Goal: Check status: Check status

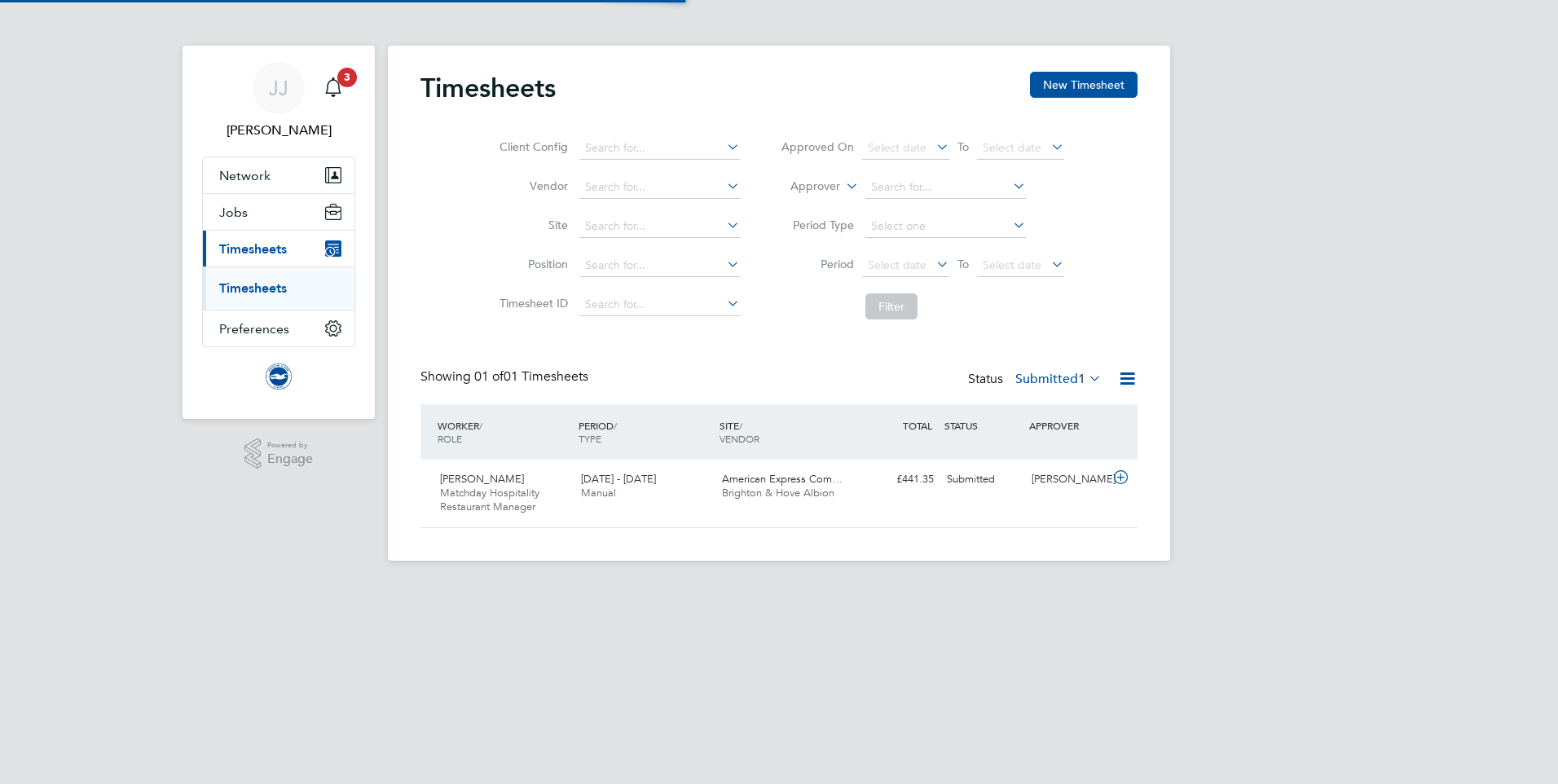
scroll to position [42, 142]
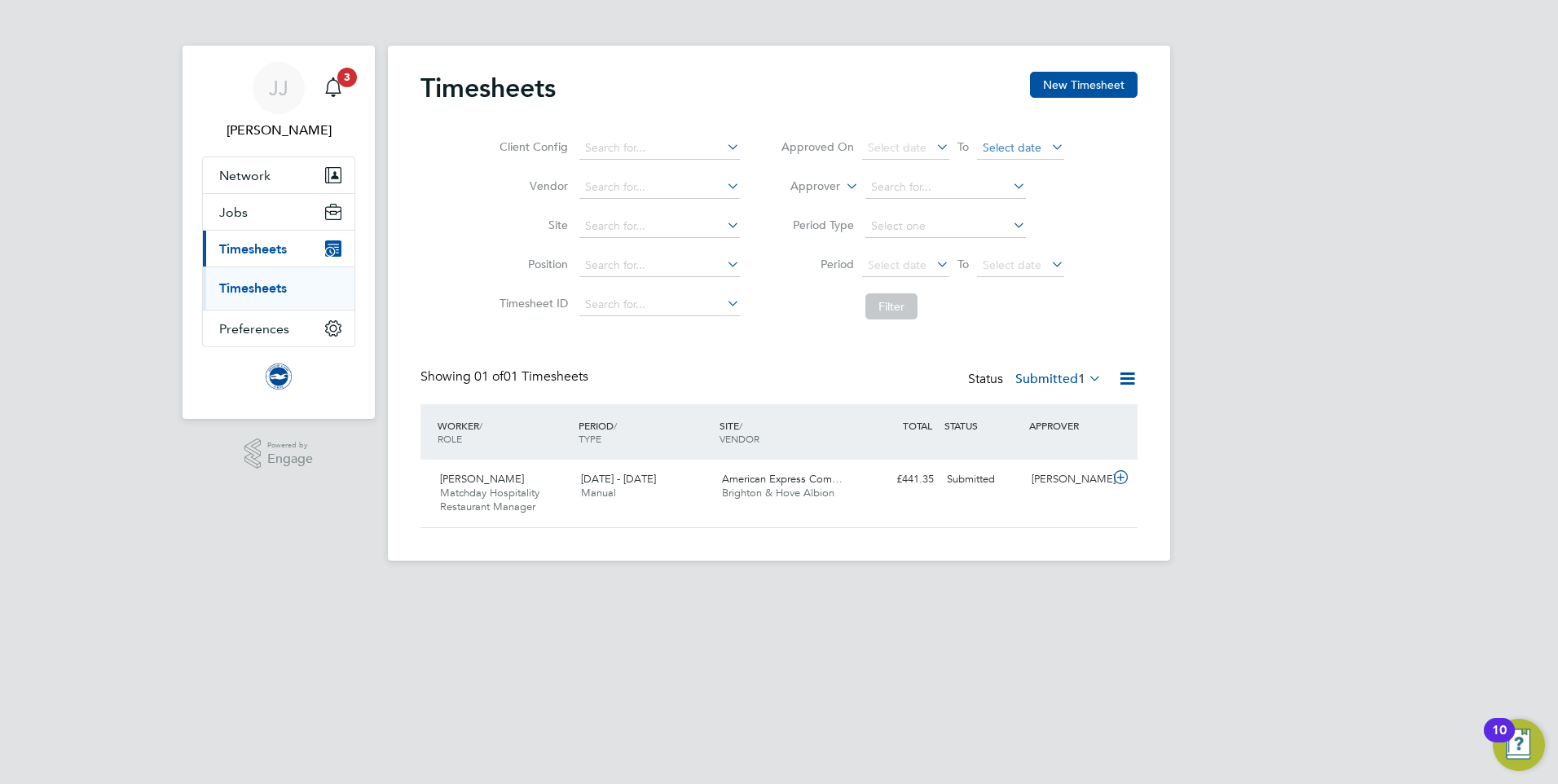
click at [1044, 141] on span "Select date" at bounding box center [1020, 148] width 87 height 22
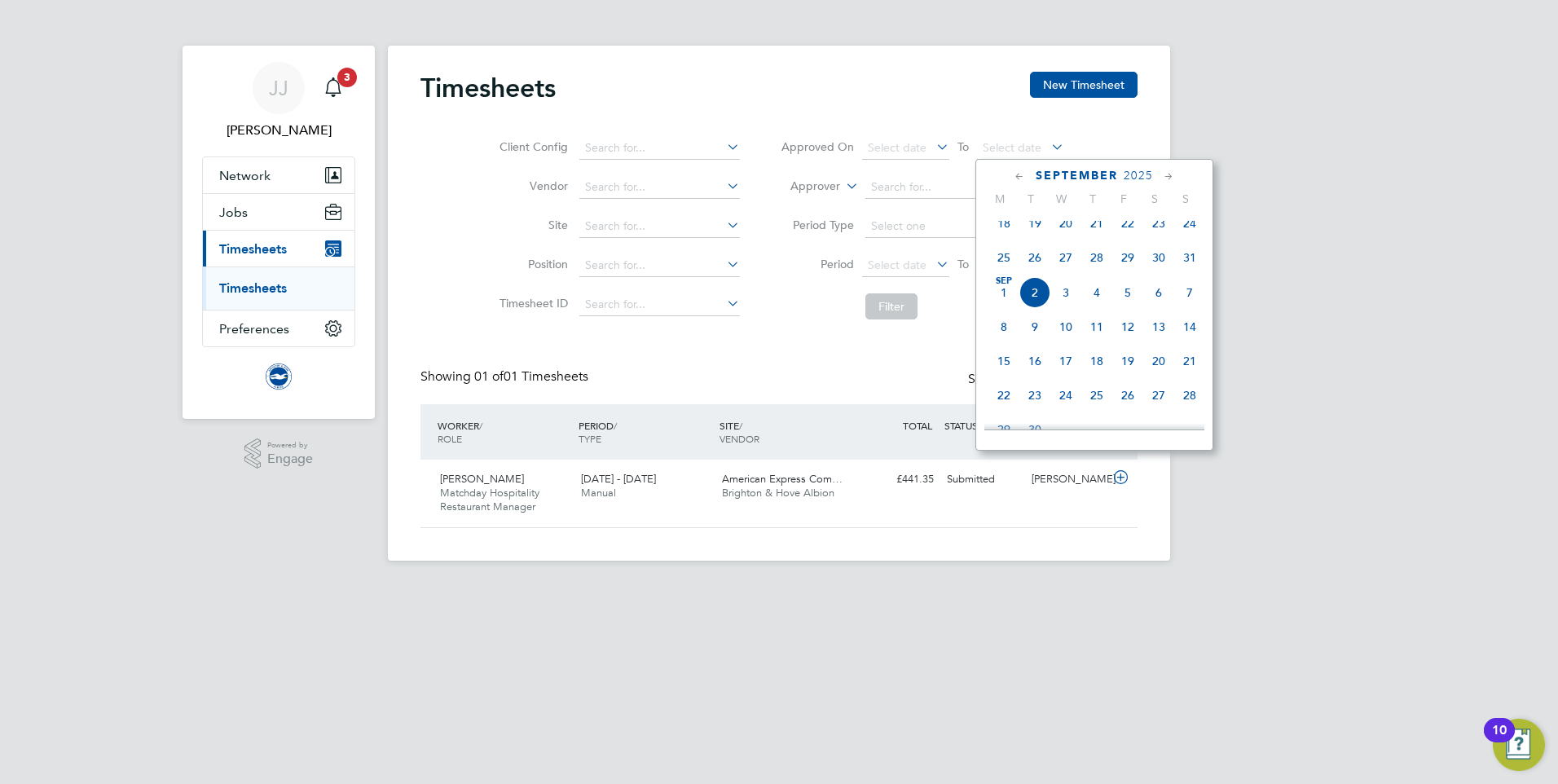
drag, startPoint x: 1170, startPoint y: 119, endPoint x: 1123, endPoint y: 125, distance: 47.4
click at [1171, 118] on div "JJ Jack Joyce Notifications 3 Applications: Network Sites Workers Jobs Position…" at bounding box center [779, 293] width 1558 height 587
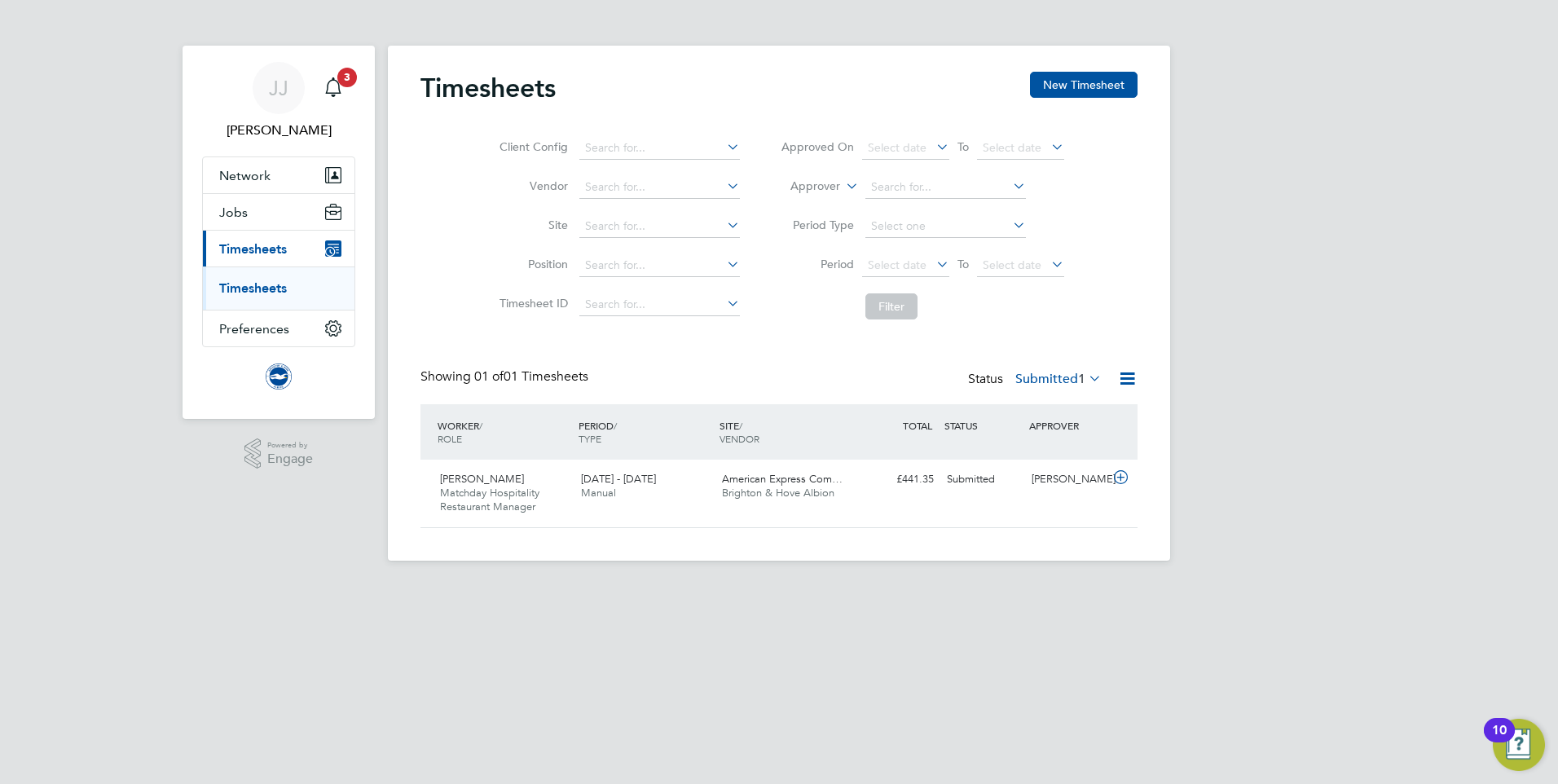
click at [1079, 377] on span "1" at bounding box center [1082, 379] width 7 height 16
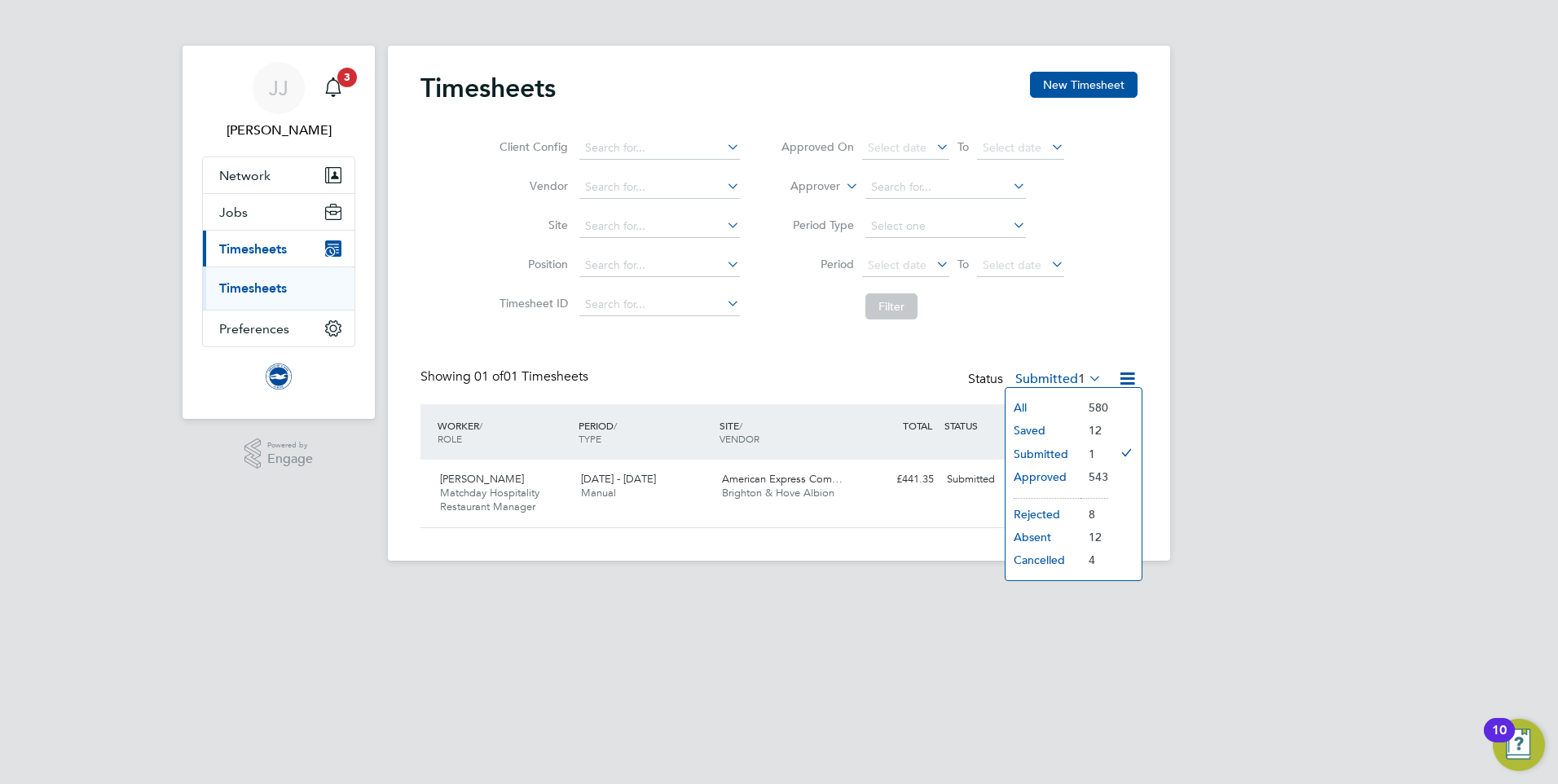
click at [1036, 474] on li "Approved" at bounding box center [1043, 476] width 75 height 23
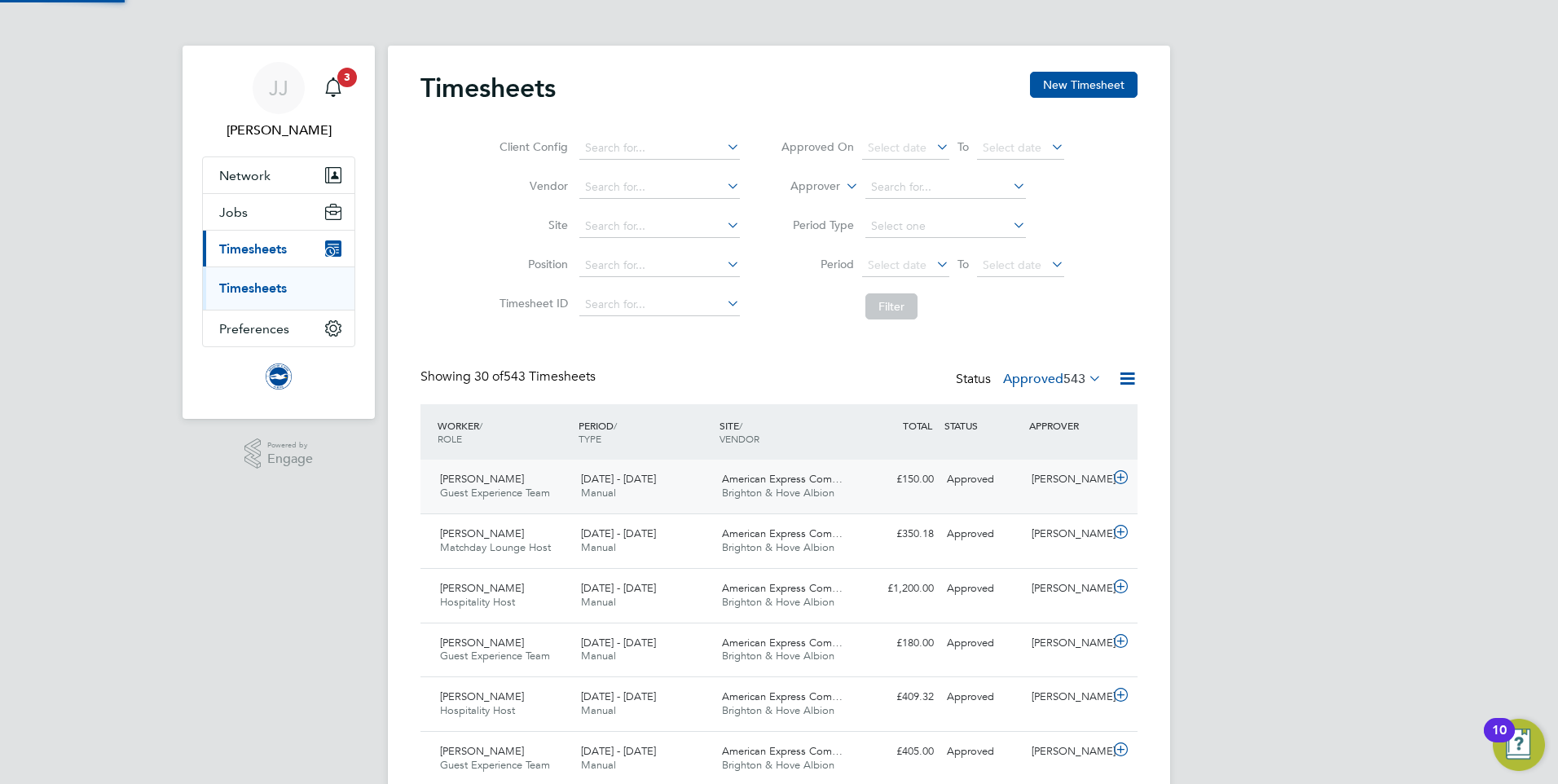
scroll to position [0, 0]
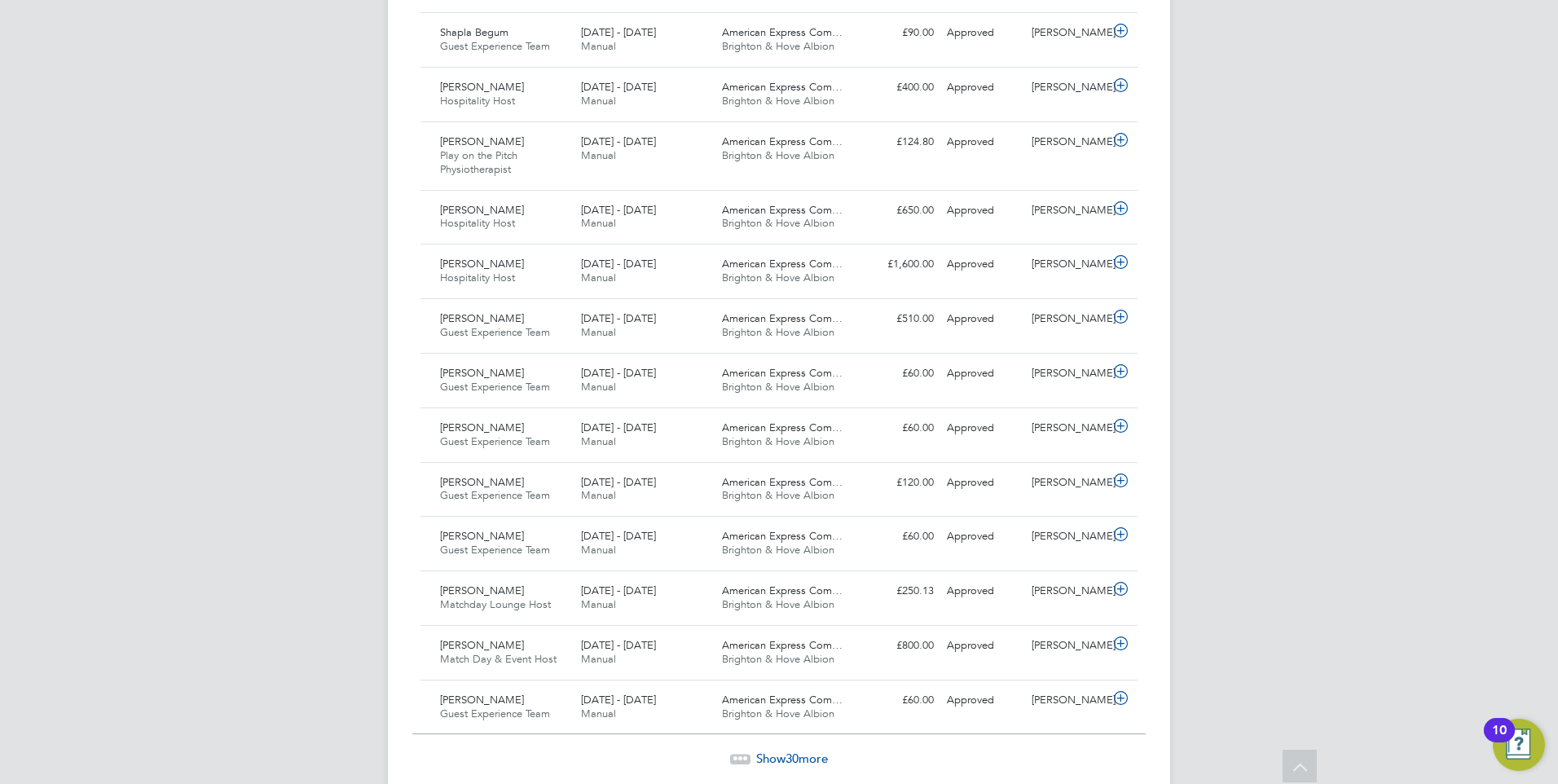
click at [806, 760] on span "Show 30 more" at bounding box center [792, 758] width 72 height 16
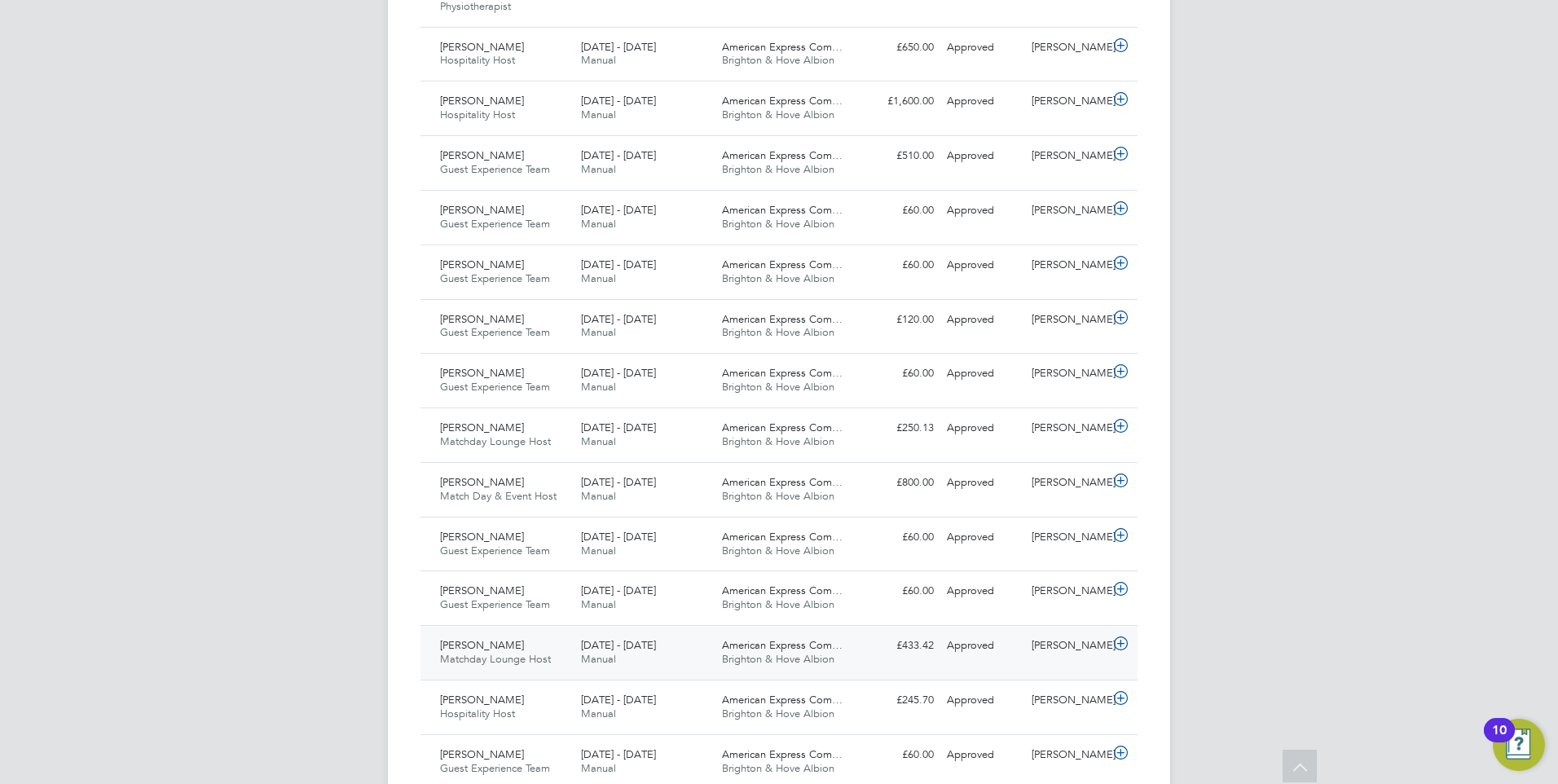
click at [583, 642] on span "[DATE] - [DATE]" at bounding box center [618, 645] width 75 height 14
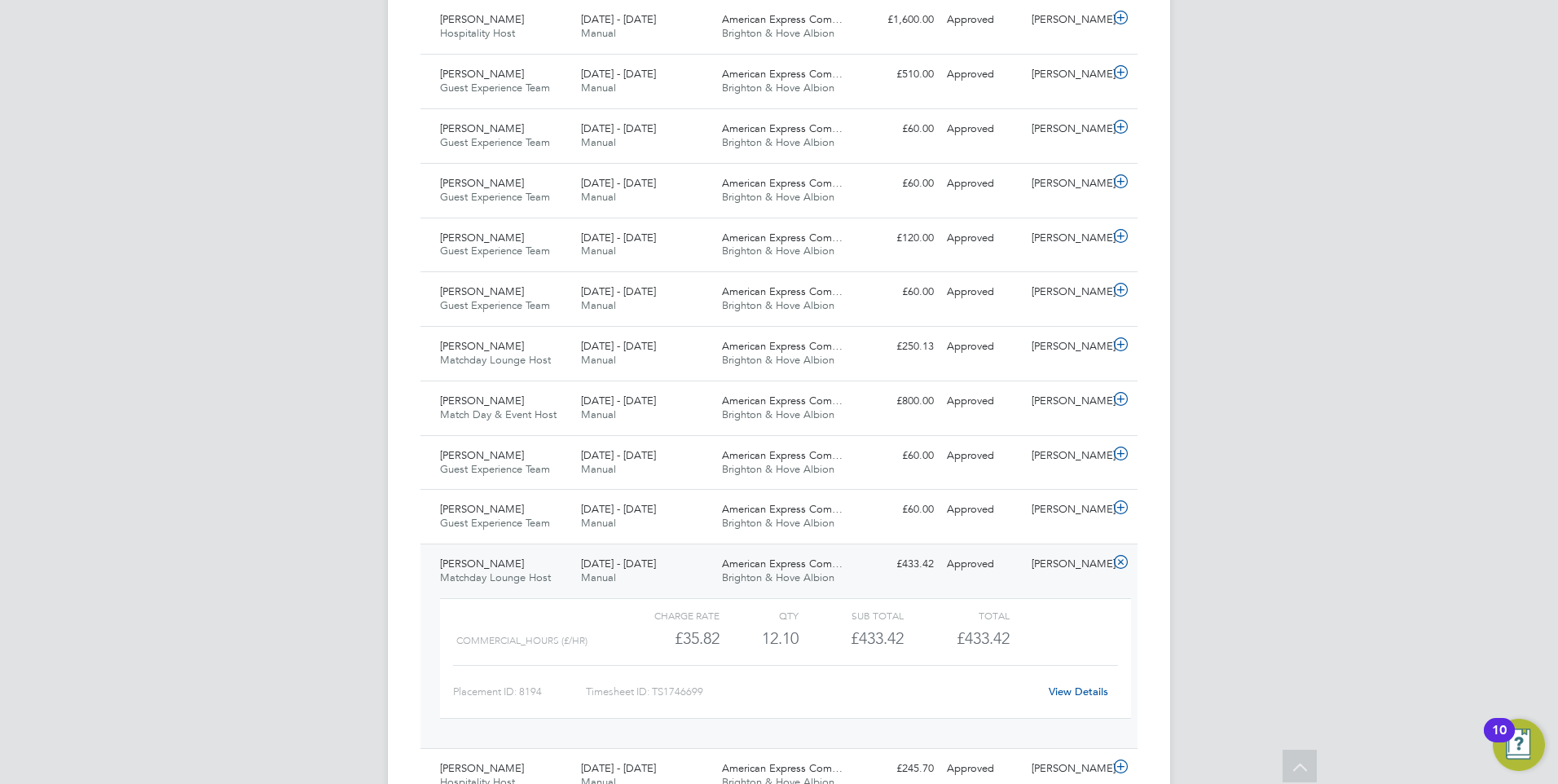
click at [1071, 694] on link "View Details" at bounding box center [1079, 691] width 60 height 14
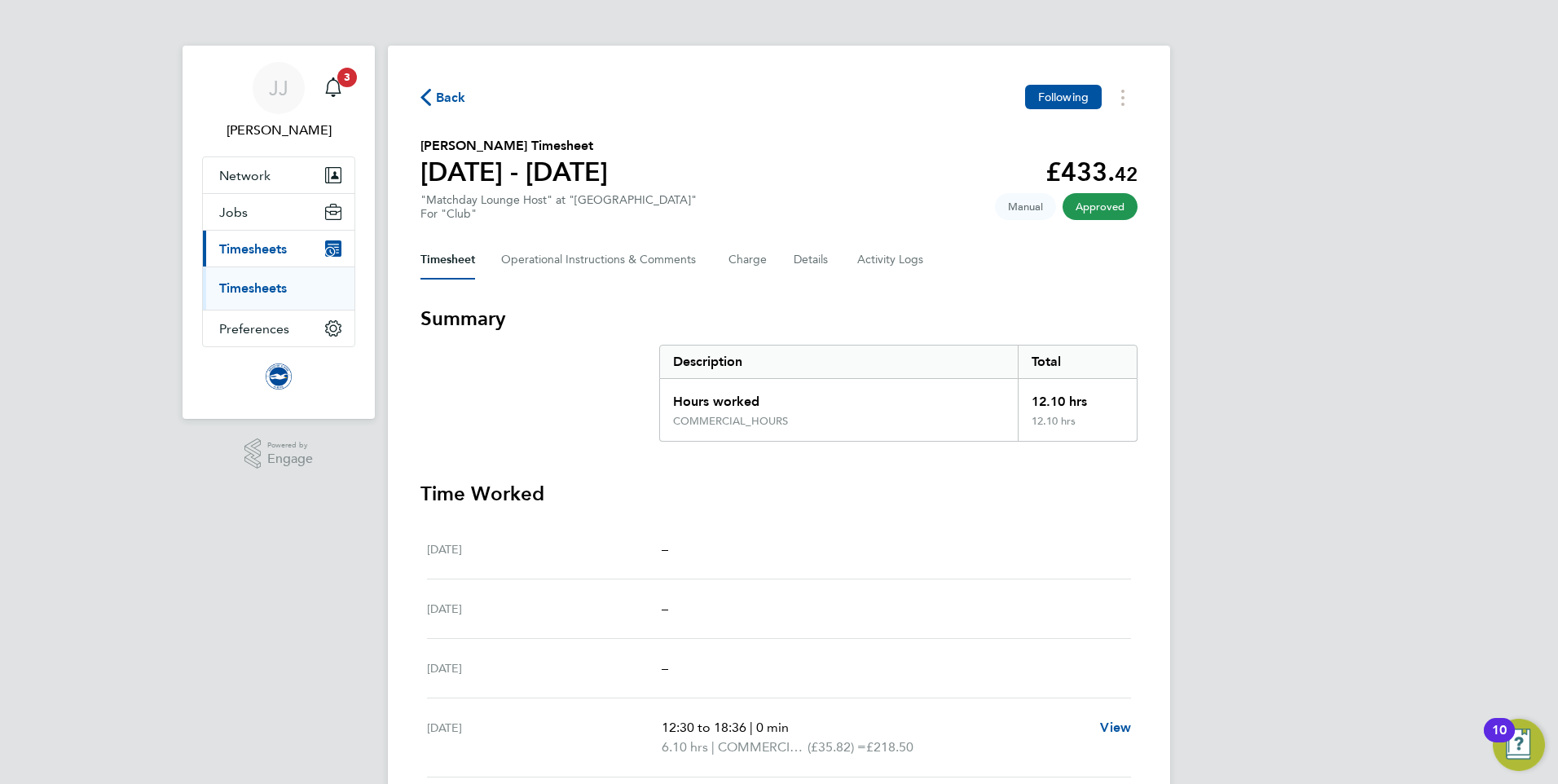
click at [443, 103] on span "Back" at bounding box center [451, 98] width 30 height 20
